Goal: Transaction & Acquisition: Purchase product/service

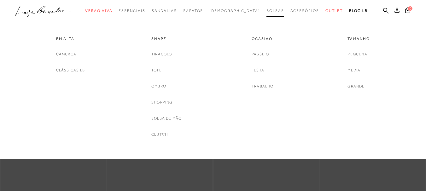
click at [266, 10] on span "Bolsas" at bounding box center [275, 11] width 18 height 4
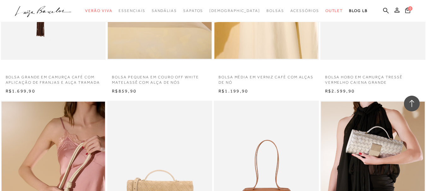
scroll to position [441, 0]
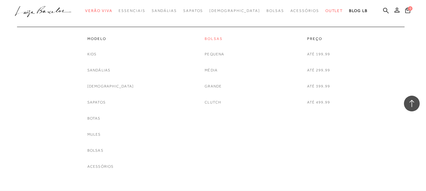
click at [210, 39] on link "Bolsas" at bounding box center [215, 38] width 20 height 5
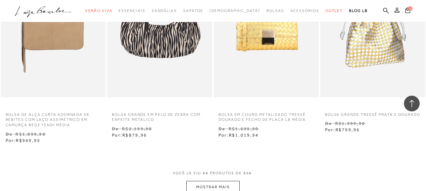
scroll to position [1229, 0]
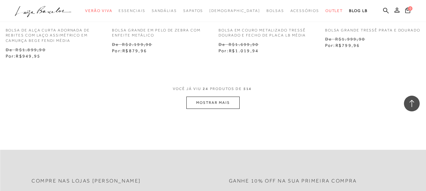
click at [226, 107] on button "MOSTRAR MAIS" at bounding box center [212, 103] width 53 height 12
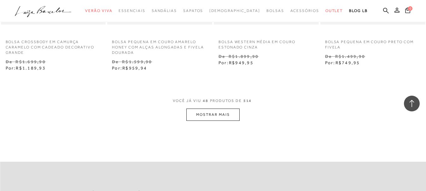
scroll to position [2459, 0]
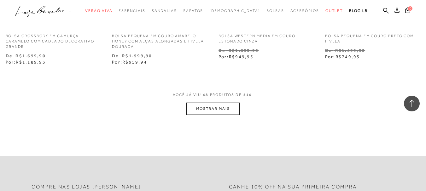
click at [196, 112] on button "MOSTRAR MAIS" at bounding box center [212, 109] width 53 height 12
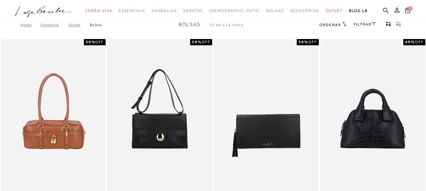
scroll to position [0, 0]
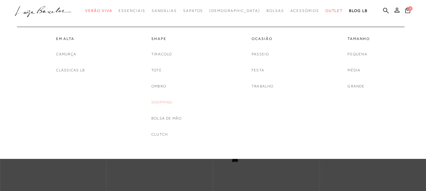
click at [167, 102] on link "Shopping" at bounding box center [161, 102] width 21 height 7
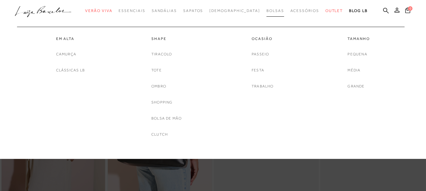
click at [266, 11] on span "Bolsas" at bounding box center [275, 11] width 18 height 4
